Goal: Task Accomplishment & Management: Manage account settings

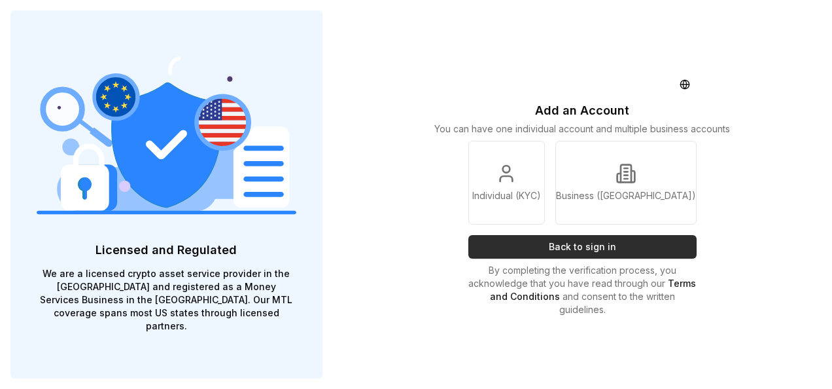
click at [576, 242] on button "Back to sign in" at bounding box center [583, 247] width 229 height 24
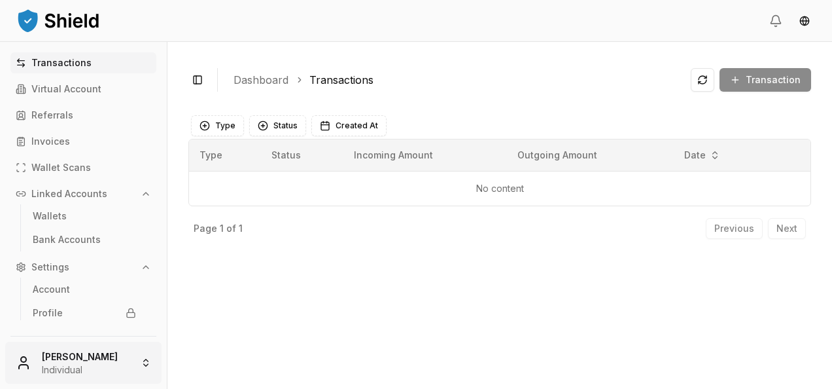
click at [92, 364] on html "Transactions Virtual Account Referrals Invoices Wallet Scans Linked Accounts Wa…" at bounding box center [416, 194] width 832 height 389
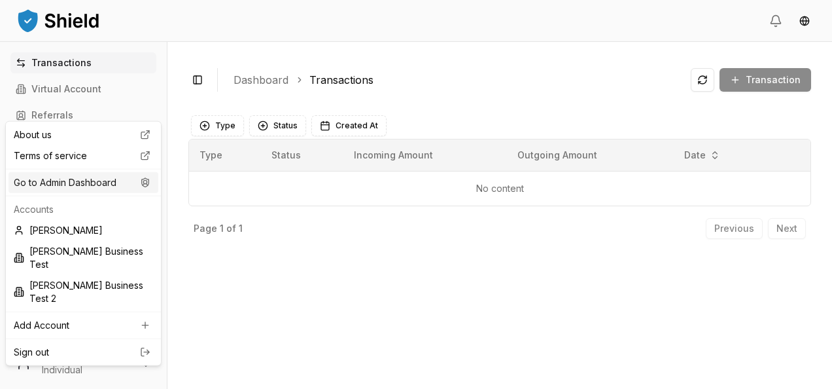
click at [111, 185] on div "Go to Admin Dashboard" at bounding box center [84, 182] width 150 height 21
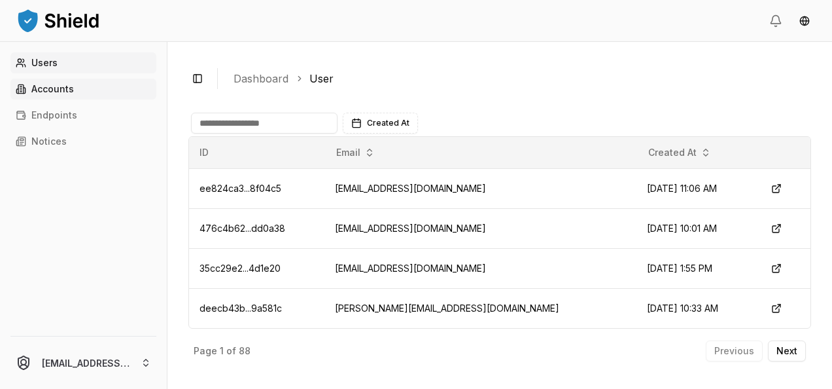
click at [80, 94] on link "Accounts" at bounding box center [83, 89] width 146 height 21
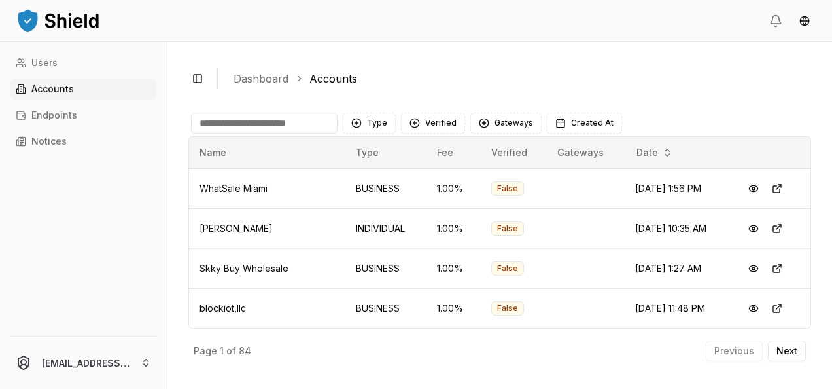
click at [228, 124] on input at bounding box center [264, 123] width 147 height 21
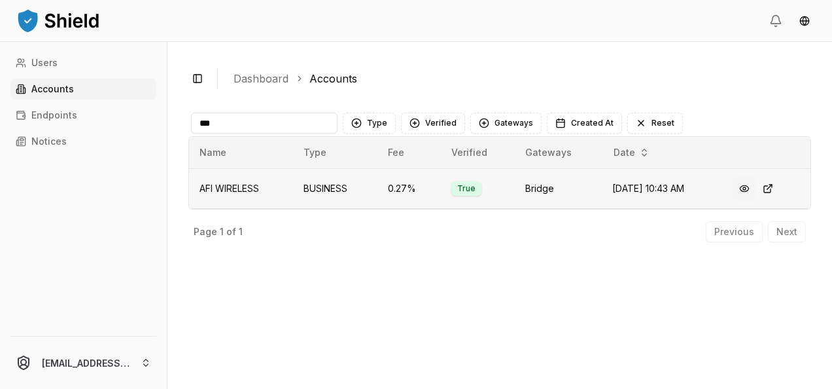
type input "***"
click at [753, 191] on button at bounding box center [745, 189] width 24 height 24
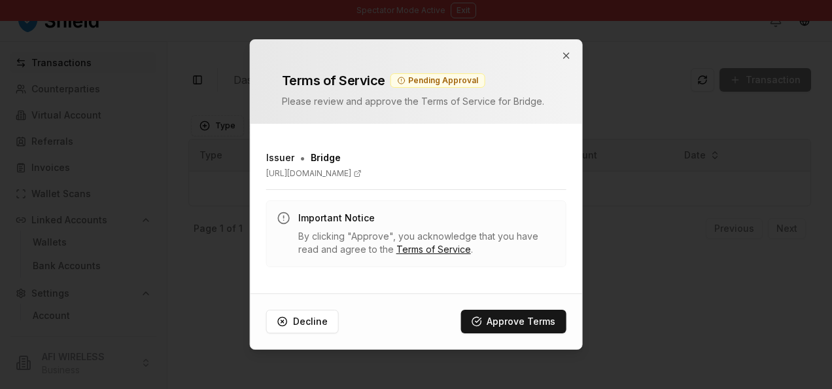
click at [567, 48] on div "Terms of Service Pending Approval Please review and approve the Terms of Servic…" at bounding box center [417, 82] width 332 height 84
click at [565, 60] on icon "button" at bounding box center [566, 55] width 10 height 10
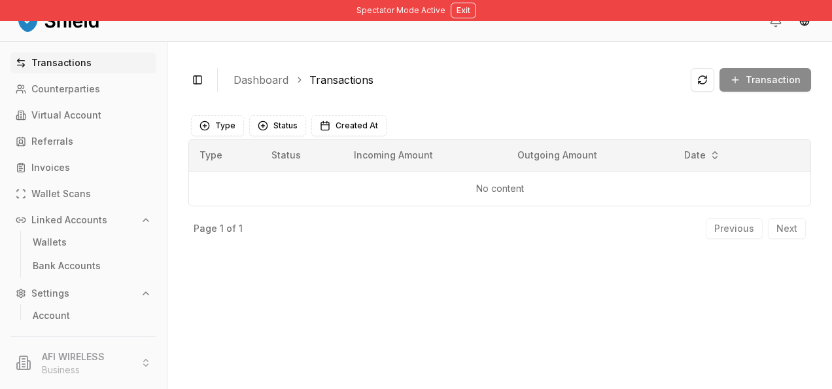
click at [361, 78] on link "Transactions" at bounding box center [342, 80] width 64 height 16
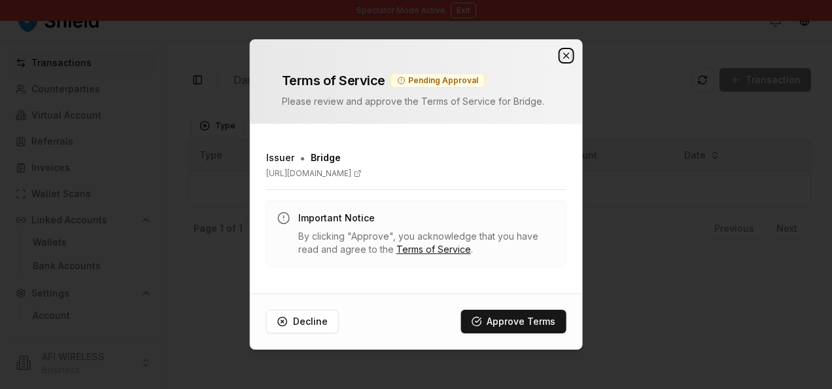
click at [564, 54] on icon "button" at bounding box center [565, 55] width 5 height 5
